Goal: Information Seeking & Learning: Find specific fact

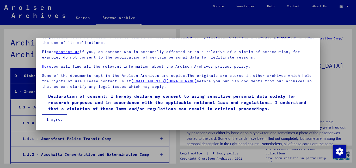
scroll to position [15, 0]
click at [45, 96] on span at bounding box center [44, 96] width 4 height 4
click at [56, 119] on button "I agree" at bounding box center [54, 119] width 25 height 10
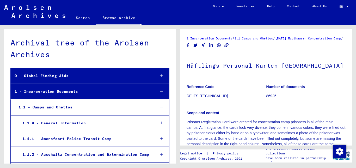
click at [82, 17] on link "Search" at bounding box center [83, 17] width 27 height 13
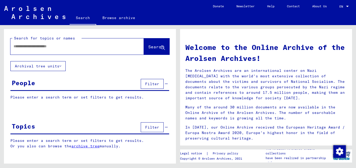
click at [87, 45] on input "text" at bounding box center [71, 46] width 115 height 5
type input "*******"
click at [151, 46] on span "Search" at bounding box center [156, 46] width 16 height 5
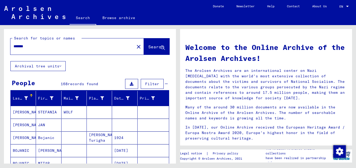
click at [71, 151] on mat-cell at bounding box center [74, 150] width 25 height 13
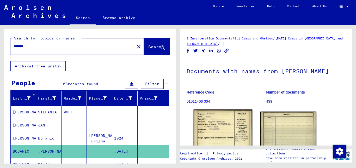
click at [206, 130] on img at bounding box center [223, 151] width 59 height 84
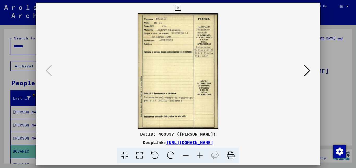
click at [201, 156] on icon at bounding box center [200, 155] width 14 height 16
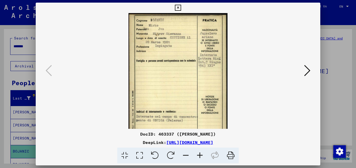
click at [201, 156] on icon at bounding box center [200, 155] width 14 height 16
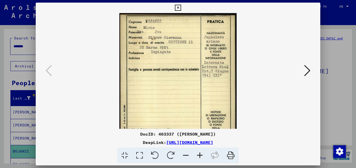
click at [201, 156] on icon at bounding box center [200, 155] width 14 height 16
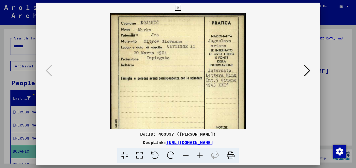
click at [201, 156] on icon at bounding box center [200, 155] width 14 height 16
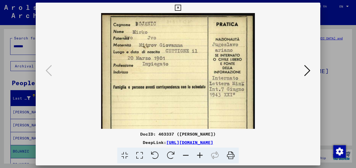
click at [201, 156] on icon at bounding box center [200, 155] width 14 height 16
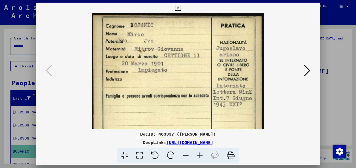
click at [181, 7] on icon at bounding box center [178, 8] width 6 height 6
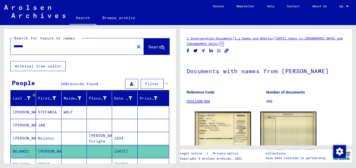
click at [159, 150] on mat-cell at bounding box center [153, 151] width 31 height 13
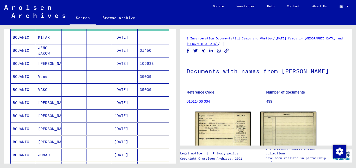
scroll to position [141, 0]
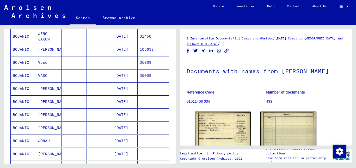
click at [128, 143] on mat-cell "[DATE]" at bounding box center [124, 140] width 25 height 13
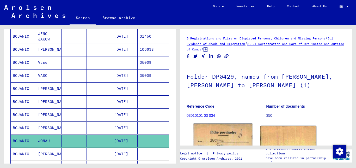
click at [216, 133] on img at bounding box center [223, 165] width 59 height 85
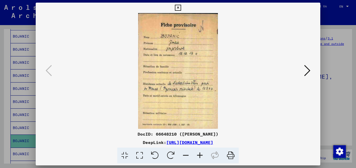
click at [308, 70] on icon at bounding box center [307, 70] width 6 height 13
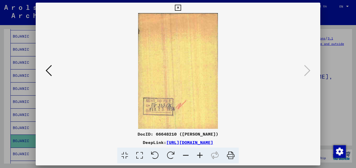
click at [181, 8] on icon at bounding box center [178, 8] width 6 height 6
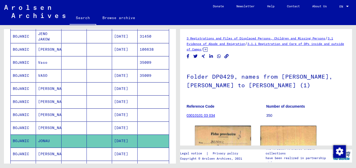
click at [160, 143] on mat-cell at bounding box center [153, 140] width 31 height 13
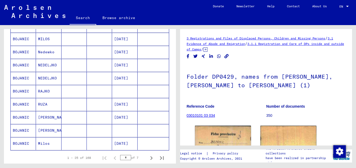
scroll to position [296, 0]
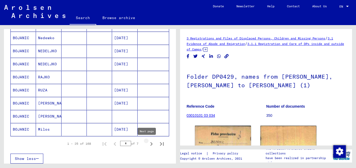
click at [150, 144] on icon "Next page" at bounding box center [151, 144] width 2 height 4
type input "*"
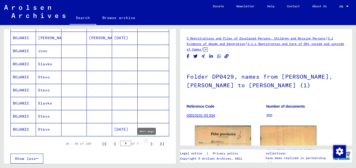
click at [148, 144] on icon "Next page" at bounding box center [151, 143] width 7 height 7
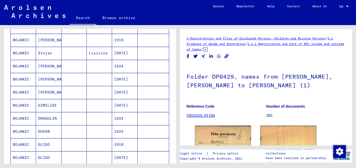
scroll to position [281, 0]
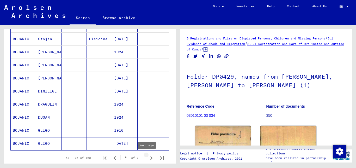
click at [150, 157] on icon "Next page" at bounding box center [151, 158] width 2 height 4
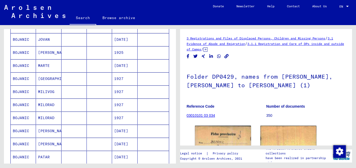
scroll to position [84, 0]
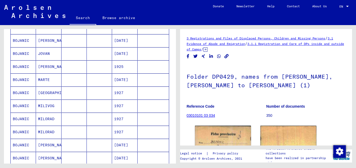
click at [48, 53] on mat-cell "JOVAN" at bounding box center [48, 53] width 25 height 13
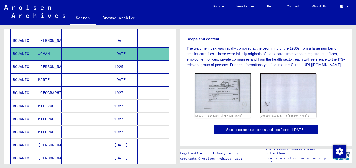
scroll to position [127, 0]
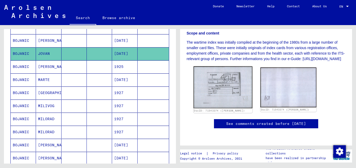
click at [222, 81] on img at bounding box center [223, 87] width 59 height 42
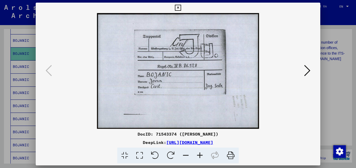
click at [199, 153] on icon at bounding box center [200, 155] width 14 height 16
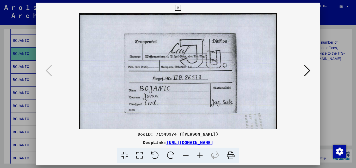
click at [199, 153] on icon at bounding box center [200, 155] width 14 height 16
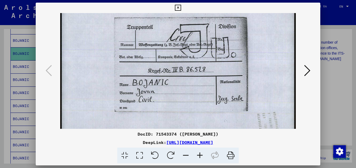
scroll to position [16, 0]
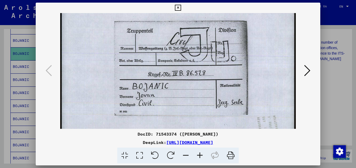
drag, startPoint x: 183, startPoint y: 107, endPoint x: 185, endPoint y: 91, distance: 16.3
click at [185, 91] on img at bounding box center [177, 81] width 235 height 168
click at [306, 68] on icon at bounding box center [307, 70] width 6 height 13
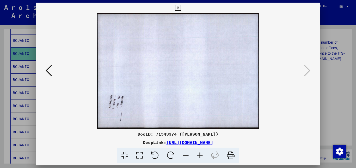
click at [181, 7] on icon at bounding box center [178, 8] width 6 height 6
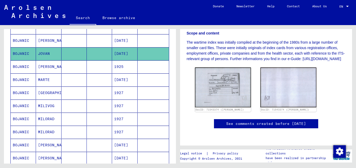
scroll to position [141, 0]
click at [231, 68] on img at bounding box center [223, 87] width 59 height 42
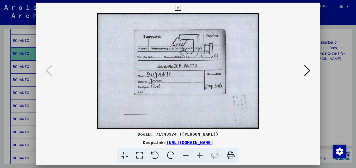
click at [198, 154] on icon at bounding box center [200, 155] width 14 height 16
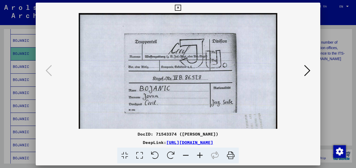
click at [198, 154] on icon at bounding box center [200, 155] width 14 height 16
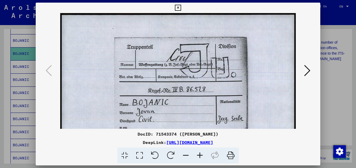
click at [198, 154] on icon at bounding box center [200, 155] width 14 height 16
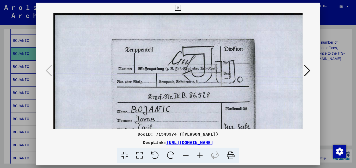
click at [198, 154] on icon at bounding box center [200, 155] width 14 height 16
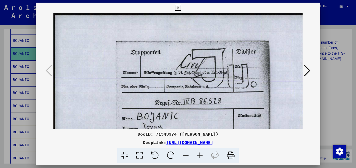
click at [198, 154] on icon at bounding box center [200, 155] width 14 height 16
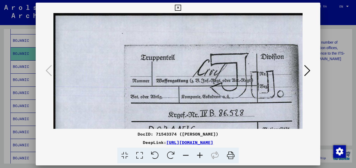
click at [198, 154] on icon at bounding box center [200, 155] width 14 height 16
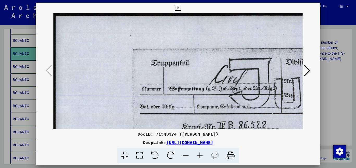
click at [198, 154] on icon at bounding box center [200, 155] width 14 height 16
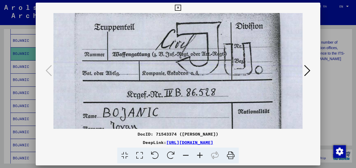
scroll to position [39, 62]
drag, startPoint x: 223, startPoint y: 89, endPoint x: 161, endPoint y: 51, distance: 73.0
click at [161, 51] on img at bounding box center [173, 103] width 364 height 259
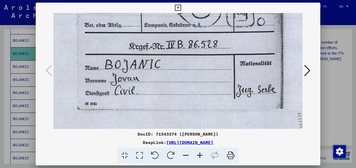
scroll to position [88, 60]
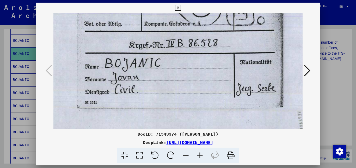
drag, startPoint x: 197, startPoint y: 93, endPoint x: 198, endPoint y: 66, distance: 27.6
click at [198, 66] on img at bounding box center [175, 54] width 364 height 259
click at [337, 72] on div at bounding box center [178, 84] width 356 height 168
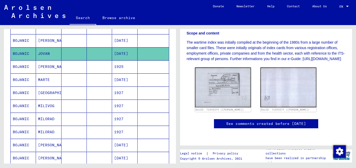
click at [152, 53] on mat-cell at bounding box center [153, 53] width 31 height 13
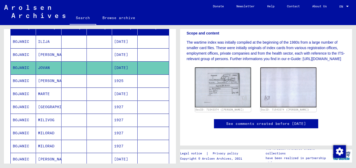
click at [124, 52] on mat-cell "[DATE]" at bounding box center [124, 54] width 25 height 13
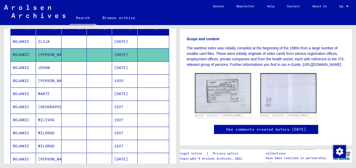
scroll to position [127, 0]
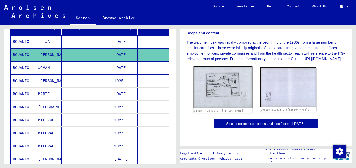
click at [221, 84] on img at bounding box center [223, 87] width 59 height 42
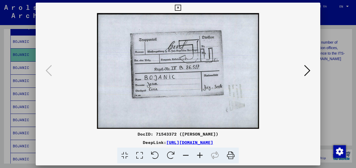
click at [332, 70] on div at bounding box center [178, 84] width 356 height 168
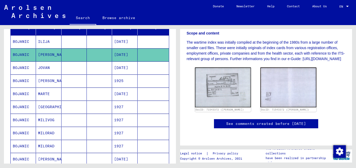
click at [96, 39] on mat-cell at bounding box center [99, 41] width 25 height 13
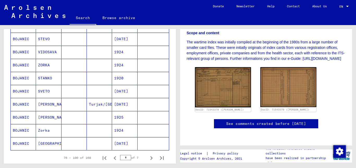
scroll to position [296, 0]
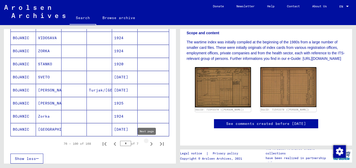
click at [148, 143] on icon "Next page" at bounding box center [151, 143] width 7 height 7
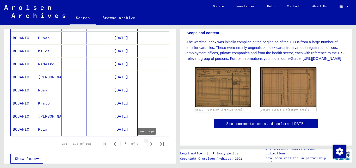
click at [148, 143] on icon "Next page" at bounding box center [151, 143] width 7 height 7
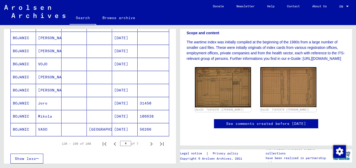
click at [93, 104] on mat-cell at bounding box center [99, 103] width 25 height 13
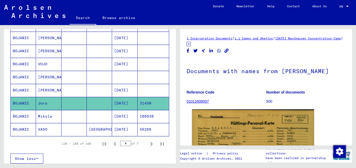
click at [224, 129] on img at bounding box center [253, 152] width 122 height 87
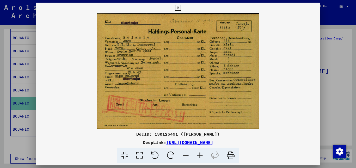
click at [200, 155] on icon at bounding box center [200, 155] width 14 height 16
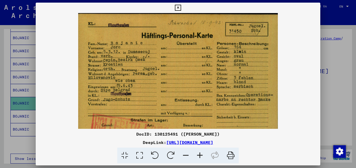
click at [200, 155] on icon at bounding box center [200, 155] width 14 height 16
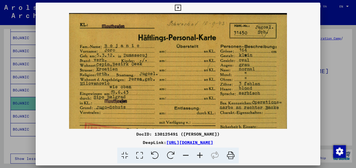
click at [334, 99] on div at bounding box center [178, 84] width 356 height 168
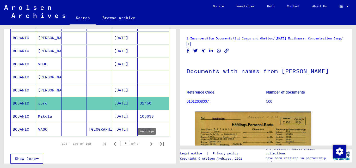
click at [148, 143] on icon "Next page" at bounding box center [151, 143] width 7 height 7
type input "*"
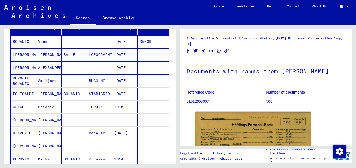
scroll to position [56, 0]
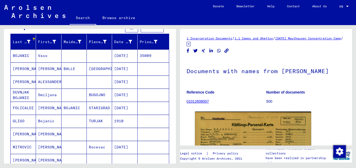
click at [95, 57] on mat-cell at bounding box center [99, 55] width 25 height 13
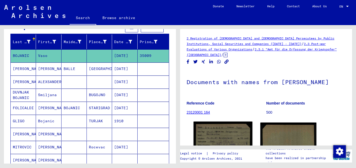
click at [211, 133] on img at bounding box center [223, 139] width 59 height 37
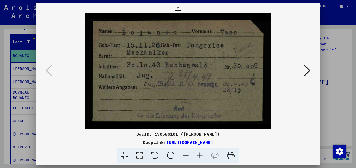
click at [181, 8] on icon at bounding box center [178, 8] width 6 height 6
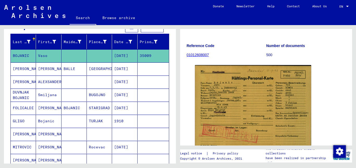
scroll to position [70, 0]
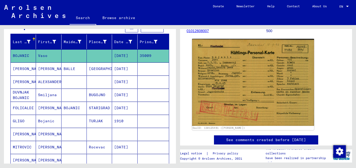
click at [271, 93] on img at bounding box center [253, 82] width 122 height 87
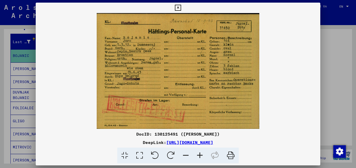
click at [200, 156] on icon at bounding box center [200, 155] width 14 height 16
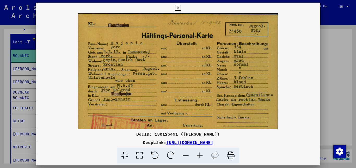
click at [200, 156] on icon at bounding box center [200, 155] width 14 height 16
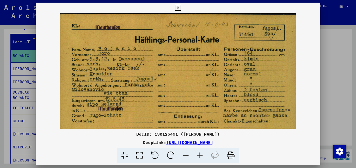
click at [200, 156] on icon at bounding box center [200, 155] width 14 height 16
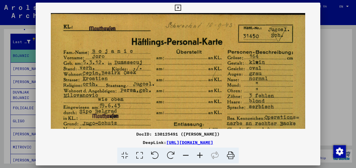
click at [200, 156] on icon at bounding box center [200, 155] width 14 height 16
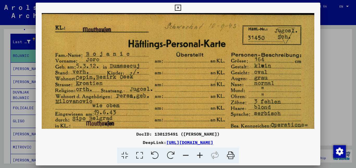
click at [200, 156] on icon at bounding box center [200, 155] width 14 height 16
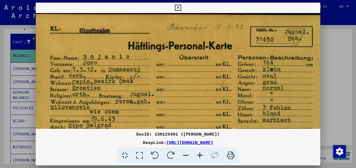
click at [335, 105] on div at bounding box center [178, 84] width 356 height 168
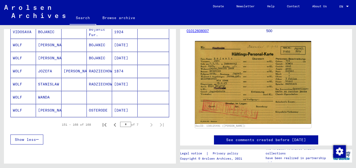
scroll to position [225, 0]
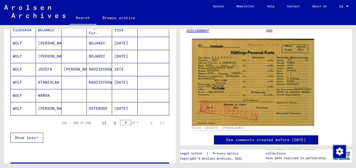
click at [243, 87] on img at bounding box center [253, 82] width 122 height 87
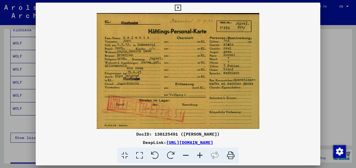
click at [181, 7] on icon at bounding box center [178, 8] width 6 height 6
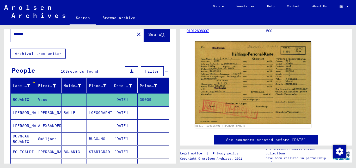
scroll to position [0, 0]
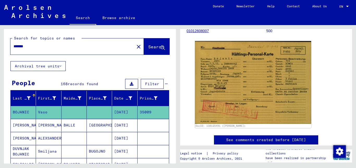
click at [50, 47] on input "*******" at bounding box center [73, 46] width 118 height 5
click at [148, 46] on span "Search" at bounding box center [156, 46] width 16 height 5
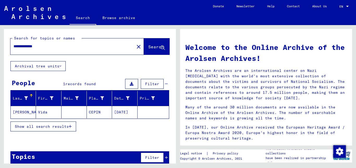
click at [118, 113] on mat-cell "[DATE]" at bounding box center [124, 112] width 25 height 13
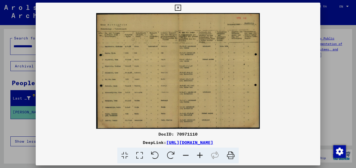
click at [199, 155] on icon at bounding box center [200, 155] width 14 height 16
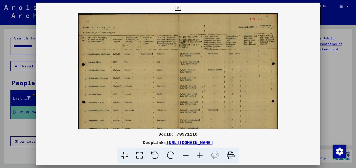
click at [199, 155] on icon at bounding box center [200, 155] width 14 height 16
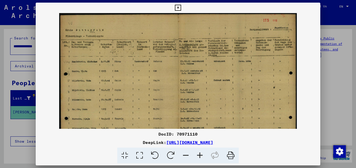
click at [199, 155] on icon at bounding box center [200, 155] width 14 height 16
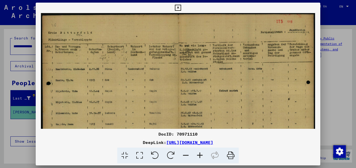
click at [199, 155] on icon at bounding box center [200, 155] width 14 height 16
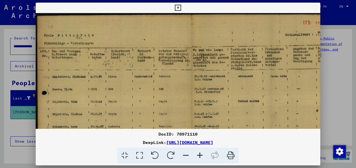
click at [199, 155] on icon at bounding box center [200, 155] width 14 height 16
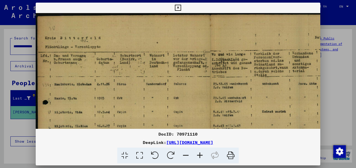
click at [199, 155] on icon at bounding box center [200, 155] width 14 height 16
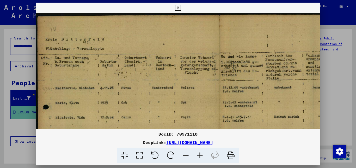
click at [199, 154] on icon at bounding box center [200, 155] width 14 height 16
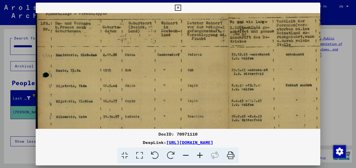
scroll to position [40, 1]
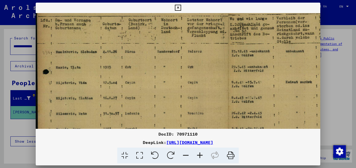
drag, startPoint x: 178, startPoint y: 101, endPoint x: 180, endPoint y: 61, distance: 39.9
click at [180, 61] on img at bounding box center [227, 109] width 385 height 272
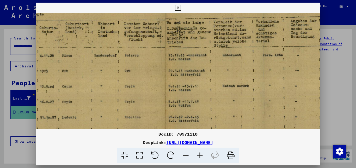
scroll to position [35, 74]
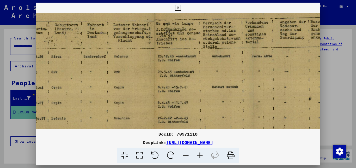
drag, startPoint x: 232, startPoint y: 88, endPoint x: 158, endPoint y: 93, distance: 74.0
click at [158, 93] on img at bounding box center [153, 114] width 385 height 272
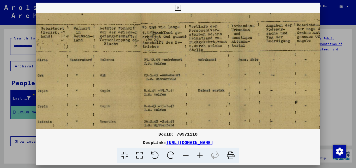
scroll to position [32, 88]
drag, startPoint x: 213, startPoint y: 89, endPoint x: 186, endPoint y: 93, distance: 27.6
click at [186, 93] on img at bounding box center [140, 117] width 385 height 272
click at [199, 155] on icon at bounding box center [200, 155] width 14 height 16
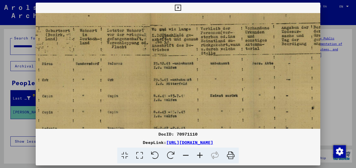
click at [199, 155] on icon at bounding box center [200, 155] width 14 height 16
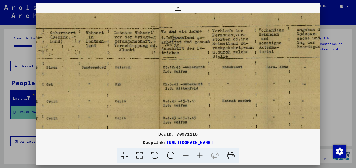
click at [199, 155] on icon at bounding box center [200, 155] width 14 height 16
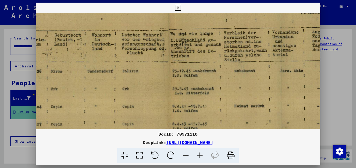
click at [199, 155] on icon at bounding box center [200, 155] width 14 height 16
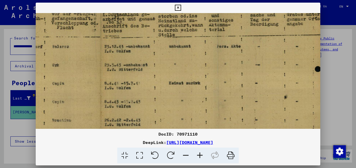
scroll to position [59, 168]
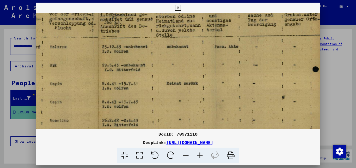
drag, startPoint x: 200, startPoint y: 112, endPoint x: 120, endPoint y: 84, distance: 84.5
click at [120, 84] on img at bounding box center [97, 116] width 459 height 324
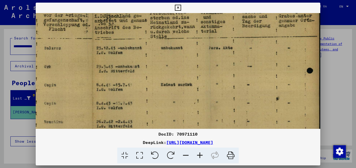
scroll to position [58, 174]
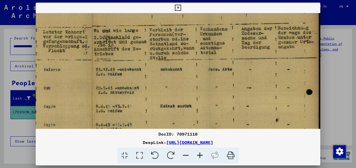
drag, startPoint x: 198, startPoint y: 84, endPoint x: 174, endPoint y: 106, distance: 33.2
click at [174, 106] on img at bounding box center [91, 138] width 459 height 324
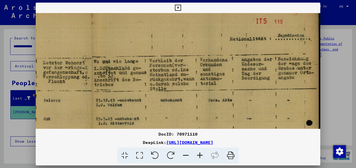
scroll to position [6, 174]
click at [177, 95] on img at bounding box center [91, 169] width 459 height 324
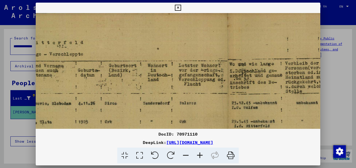
scroll to position [3, 38]
drag, startPoint x: 169, startPoint y: 74, endPoint x: 303, endPoint y: 72, distance: 134.5
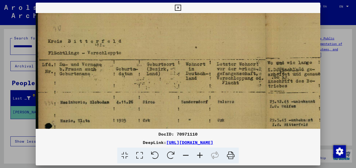
scroll to position [4, 0]
drag, startPoint x: 224, startPoint y: 87, endPoint x: 284, endPoint y: 86, distance: 60.2
click at [284, 86] on img at bounding box center [265, 171] width 459 height 324
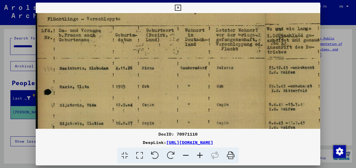
scroll to position [40, 1]
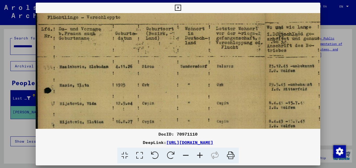
drag, startPoint x: 224, startPoint y: 91, endPoint x: 223, endPoint y: 57, distance: 34.9
click at [223, 57] on img at bounding box center [264, 135] width 459 height 324
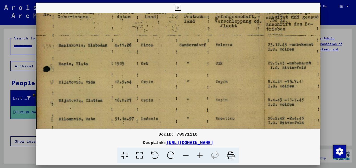
scroll to position [62, 2]
drag, startPoint x: 192, startPoint y: 81, endPoint x: 191, endPoint y: 65, distance: 16.4
click at [191, 65] on img at bounding box center [263, 113] width 459 height 324
click at [334, 86] on div at bounding box center [178, 84] width 356 height 168
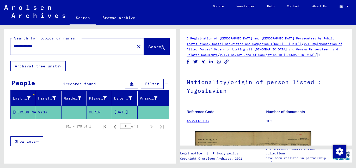
click at [64, 46] on input "**********" at bounding box center [73, 46] width 118 height 5
type input "**********"
click at [148, 48] on span "Search" at bounding box center [156, 46] width 16 height 5
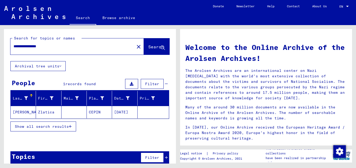
click at [98, 112] on mat-cell "CEPIN" at bounding box center [99, 112] width 25 height 13
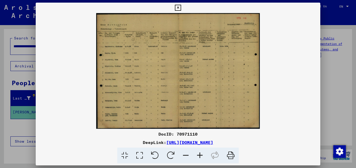
click at [201, 154] on icon at bounding box center [200, 155] width 14 height 16
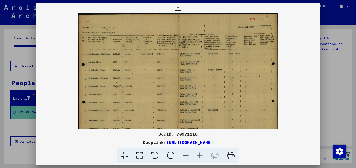
click at [201, 154] on icon at bounding box center [200, 155] width 14 height 16
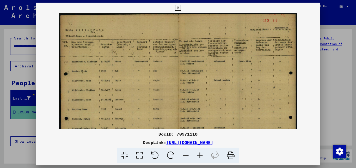
click at [201, 154] on icon at bounding box center [200, 155] width 14 height 16
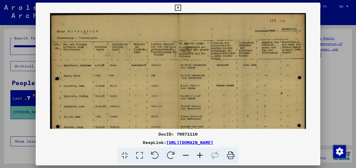
click at [201, 154] on icon at bounding box center [200, 155] width 14 height 16
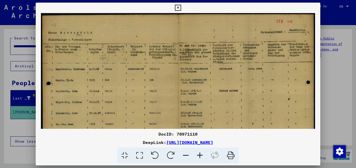
click at [201, 154] on icon at bounding box center [200, 155] width 14 height 16
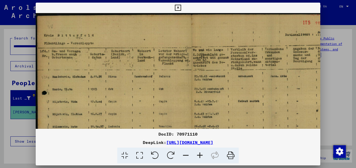
click at [201, 154] on icon at bounding box center [200, 155] width 14 height 16
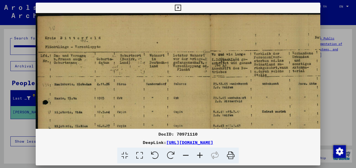
click at [201, 154] on icon at bounding box center [200, 155] width 14 height 16
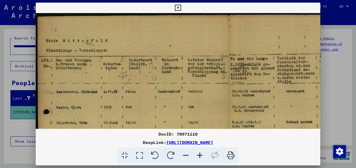
click at [201, 154] on icon at bounding box center [200, 155] width 14 height 16
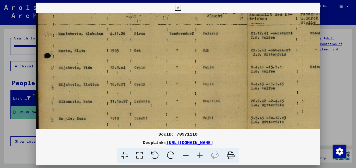
scroll to position [66, 0]
drag, startPoint x: 195, startPoint y: 112, endPoint x: 195, endPoint y: 46, distance: 65.9
click at [195, 46] on img at bounding box center [247, 96] width 422 height 298
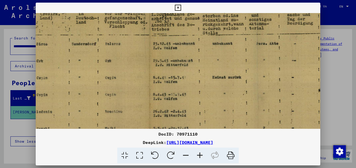
scroll to position [55, 98]
drag, startPoint x: 281, startPoint y: 66, endPoint x: 183, endPoint y: 77, distance: 98.6
click at [183, 77] on img at bounding box center [149, 107] width 422 height 298
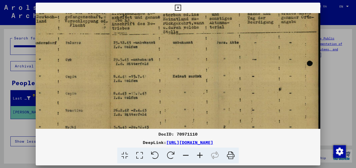
scroll to position [57, 137]
drag, startPoint x: 224, startPoint y: 81, endPoint x: 165, endPoint y: 79, distance: 58.9
click at [165, 79] on img at bounding box center [109, 105] width 422 height 298
click at [199, 156] on icon at bounding box center [200, 155] width 14 height 16
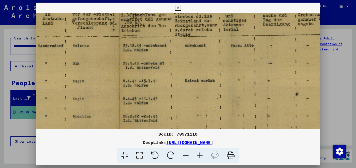
click at [199, 156] on icon at bounding box center [200, 155] width 14 height 16
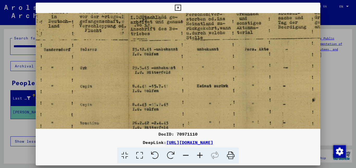
click at [199, 156] on icon at bounding box center [200, 155] width 14 height 16
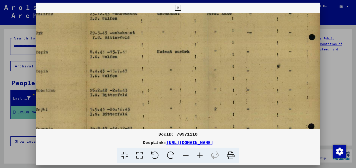
scroll to position [97, 189]
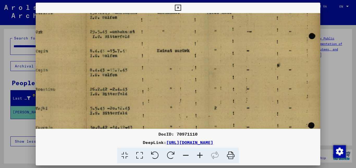
drag, startPoint x: 232, startPoint y: 112, endPoint x: 181, endPoint y: 71, distance: 65.7
click at [181, 71] on img at bounding box center [84, 84] width 477 height 337
click at [181, 8] on icon at bounding box center [178, 8] width 6 height 6
